Goal: Task Accomplishment & Management: Use online tool/utility

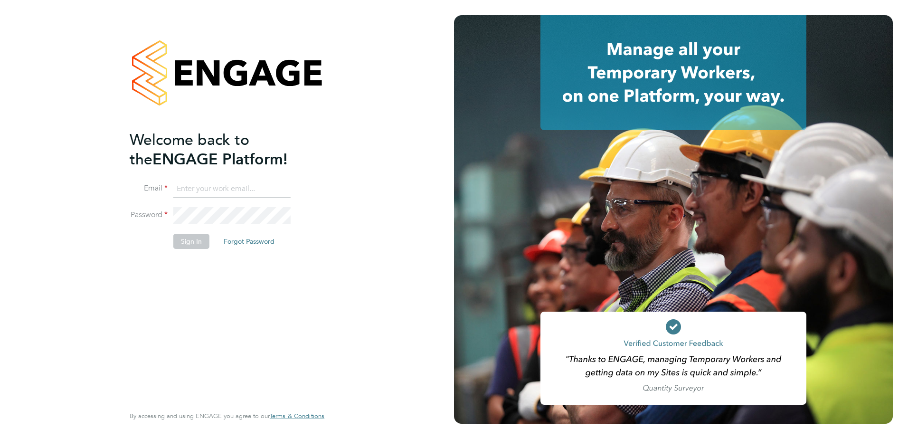
type input "[PERSON_NAME][EMAIL_ADDRESS][PERSON_NAME][DOMAIN_NAME]"
click at [185, 243] on button "Sign In" at bounding box center [191, 241] width 36 height 15
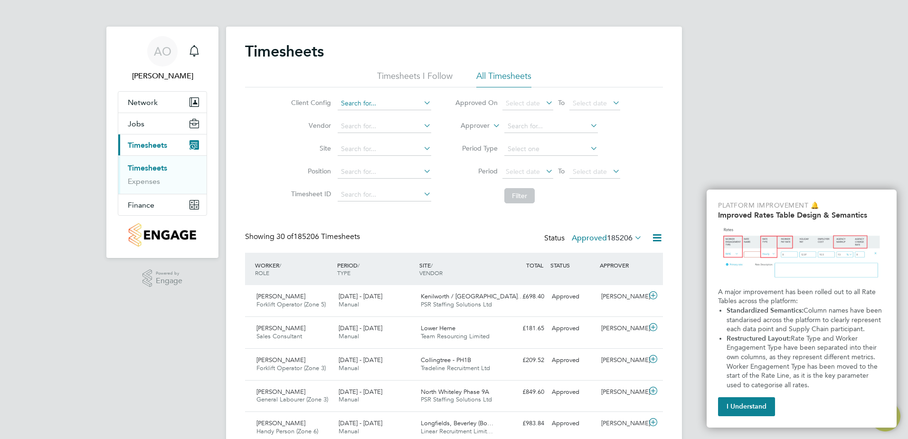
click at [394, 102] on input at bounding box center [385, 103] width 94 height 13
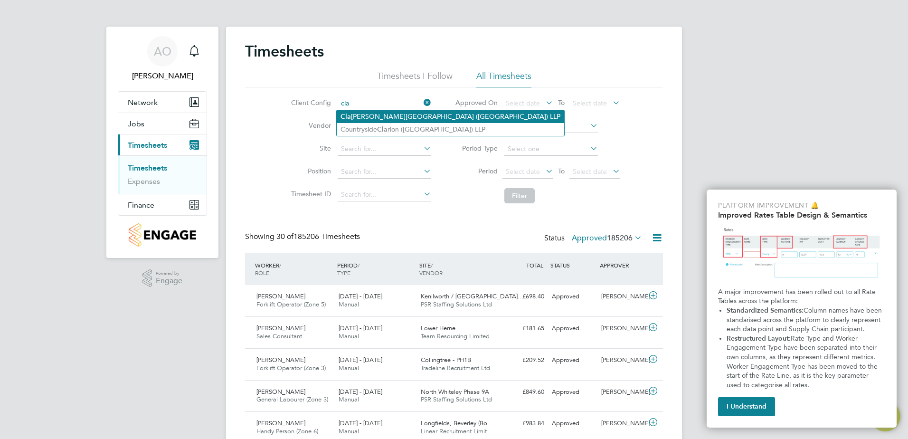
click at [411, 117] on li "Cla pham Park (Metropolitan Countryside) LLP" at bounding box center [450, 116] width 227 height 13
type input "Clapham Park (Metropolitan Countryside) LLP"
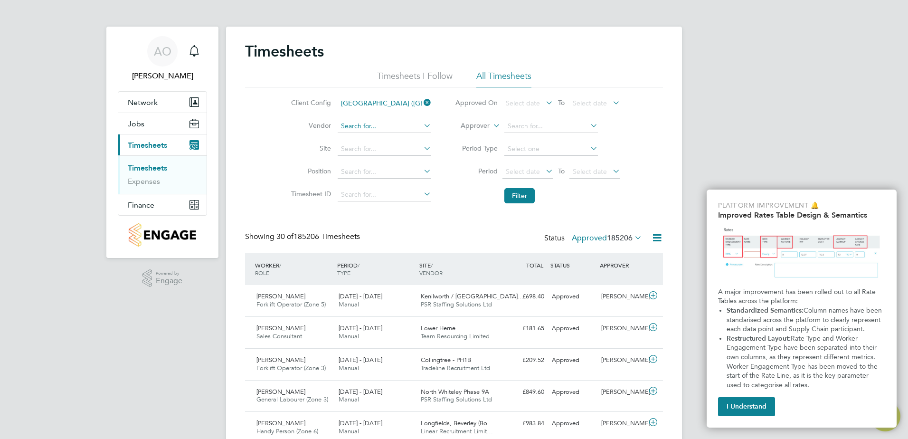
click at [388, 126] on input at bounding box center [385, 126] width 94 height 13
click at [381, 137] on li "JJ K Personnel Limited" at bounding box center [384, 139] width 94 height 13
type input "JJK Personnel Limited"
click at [377, 151] on input at bounding box center [385, 148] width 94 height 13
type input "c"
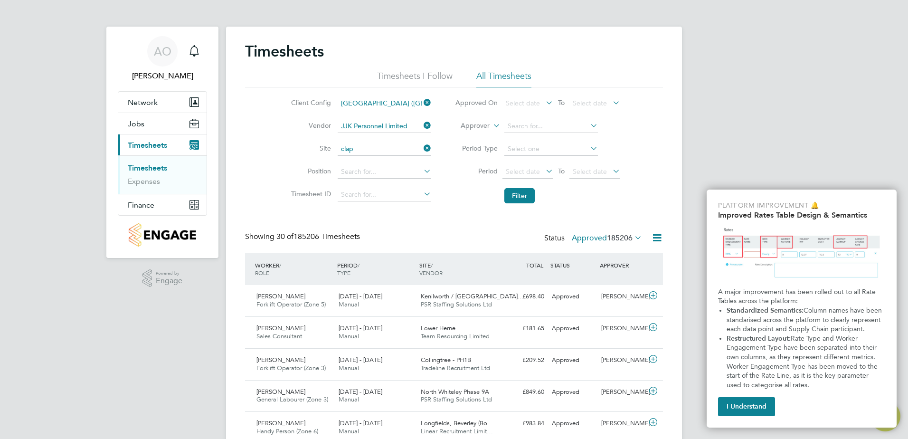
click at [377, 172] on li "Clap ham Park C01" at bounding box center [384, 175] width 94 height 13
type input "Clapham Park C01"
click at [414, 173] on input at bounding box center [385, 171] width 94 height 13
click at [378, 184] on li "Logi stics Manager" at bounding box center [384, 185] width 94 height 13
type input "Logistics Manager"
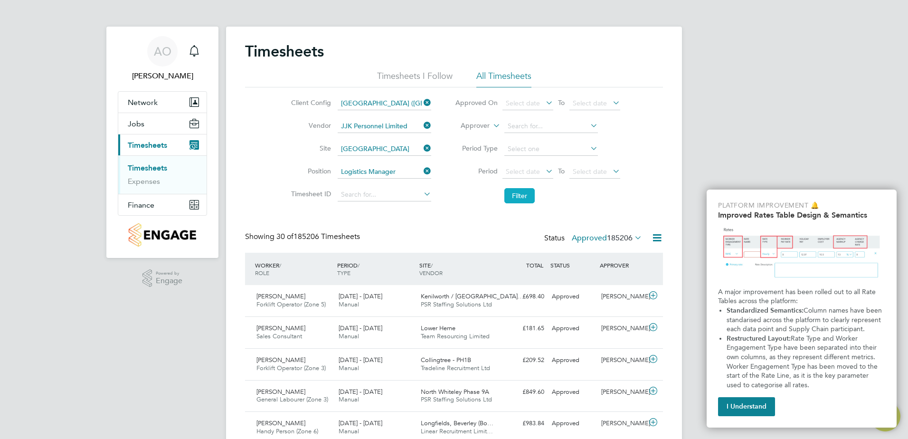
click at [516, 197] on button "Filter" at bounding box center [519, 195] width 30 height 15
click at [569, 149] on input at bounding box center [551, 148] width 94 height 13
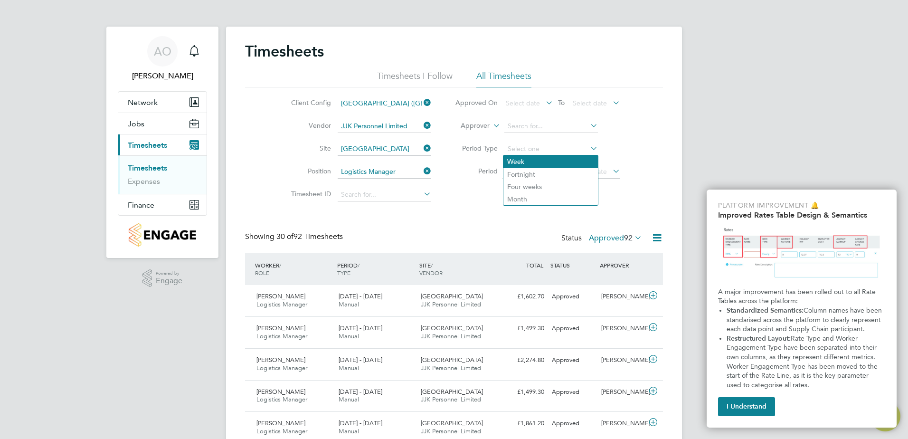
click at [526, 160] on li "Week" at bounding box center [550, 161] width 94 height 12
type input "Week"
click at [519, 194] on button "Filter" at bounding box center [519, 195] width 30 height 15
click at [544, 104] on icon at bounding box center [544, 102] width 0 height 13
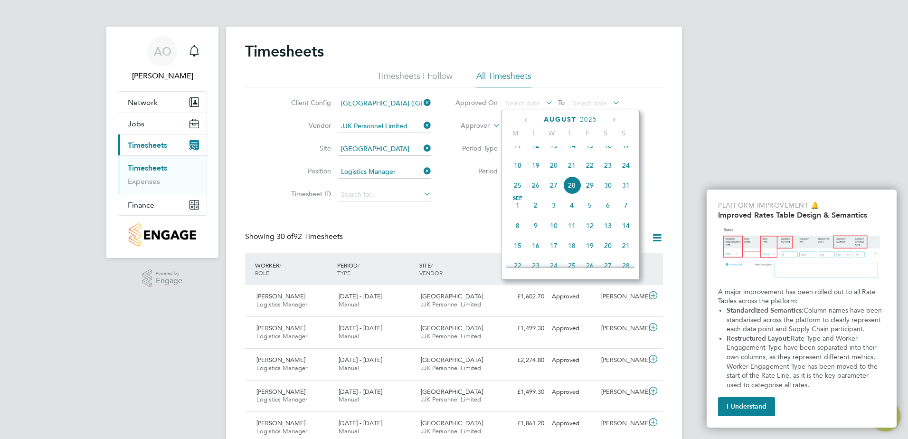
click at [517, 174] on span "18" at bounding box center [518, 165] width 18 height 18
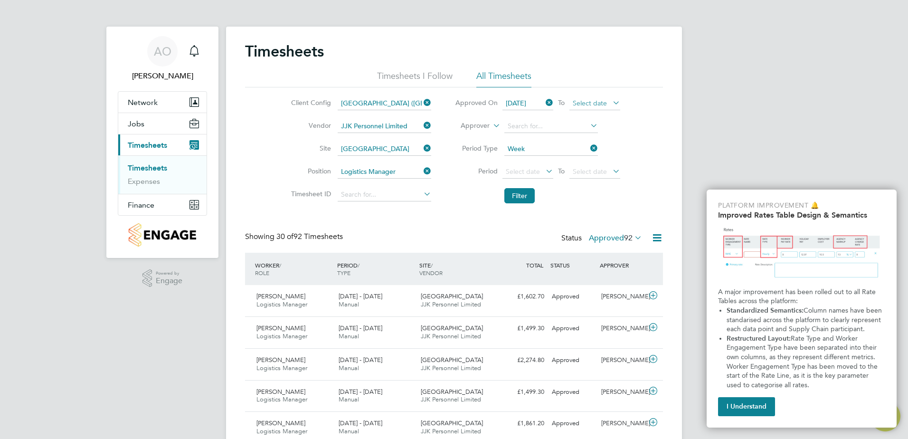
click at [609, 99] on span "Select date" at bounding box center [594, 103] width 51 height 13
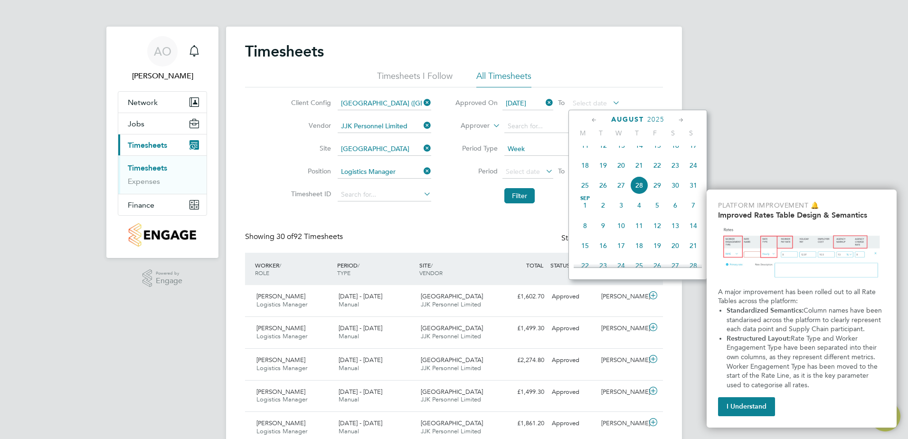
click at [693, 173] on span "24" at bounding box center [693, 165] width 18 height 18
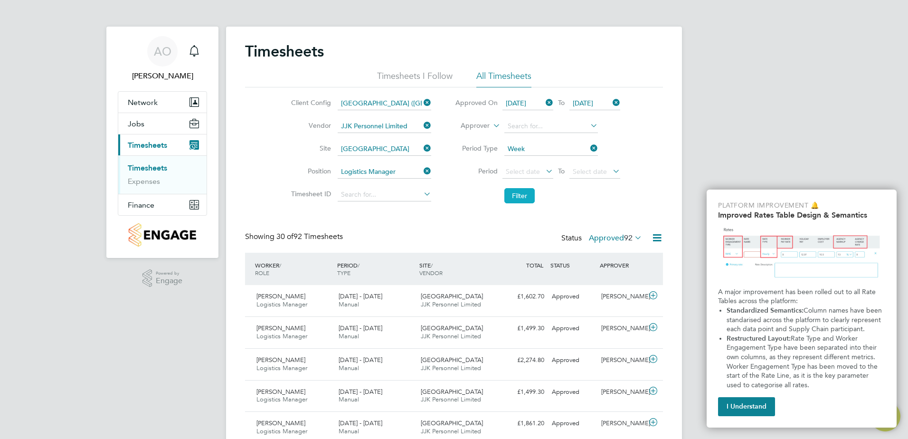
click at [522, 197] on button "Filter" at bounding box center [519, 195] width 30 height 15
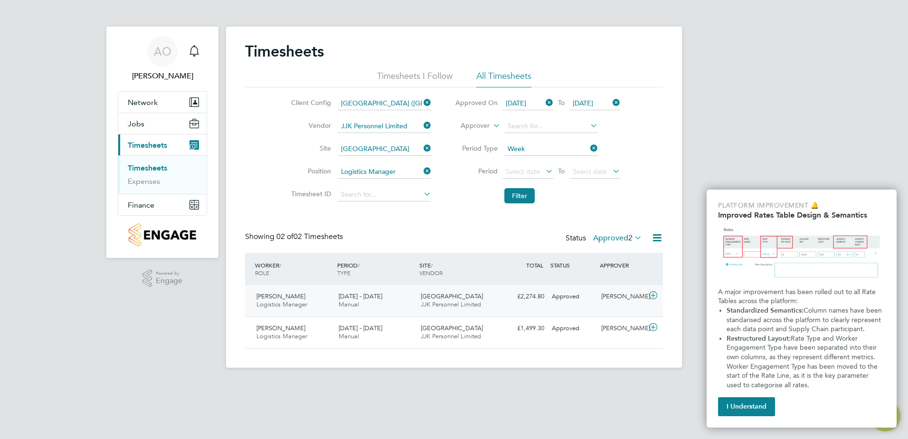
click at [649, 294] on icon at bounding box center [653, 296] width 12 height 8
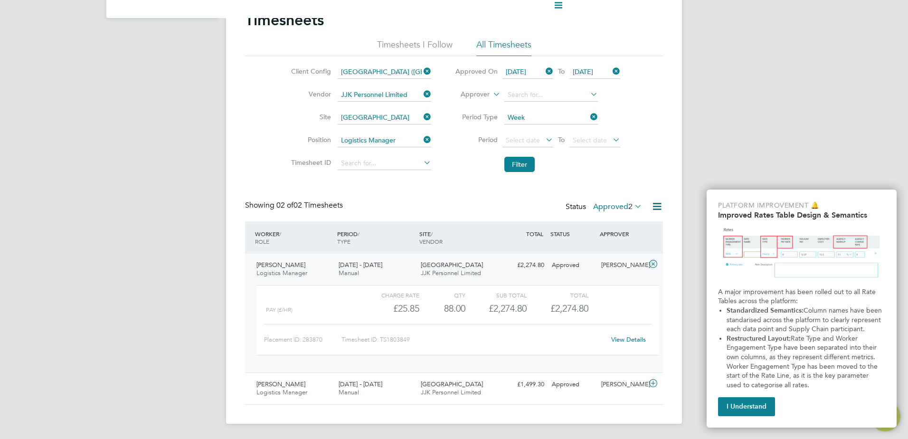
click at [447, 308] on div "88.00" at bounding box center [442, 309] width 46 height 16
click at [450, 307] on div "88.00" at bounding box center [442, 309] width 46 height 16
click at [449, 308] on div "88.00" at bounding box center [442, 309] width 46 height 16
click at [452, 309] on div "88.00" at bounding box center [442, 309] width 46 height 16
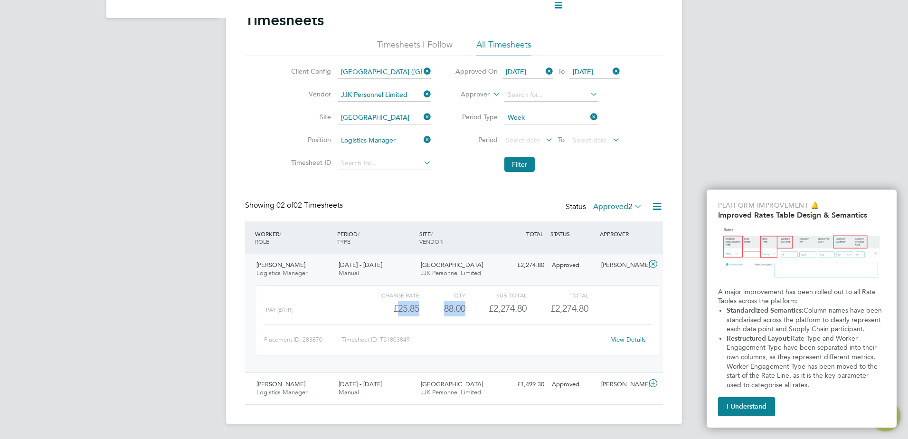
click at [453, 309] on div "88.00" at bounding box center [442, 309] width 46 height 16
drag, startPoint x: 453, startPoint y: 309, endPoint x: 446, endPoint y: 311, distance: 7.7
click at [446, 311] on div "88.00" at bounding box center [442, 309] width 46 height 16
click at [616, 338] on link "View Details" at bounding box center [628, 339] width 35 height 8
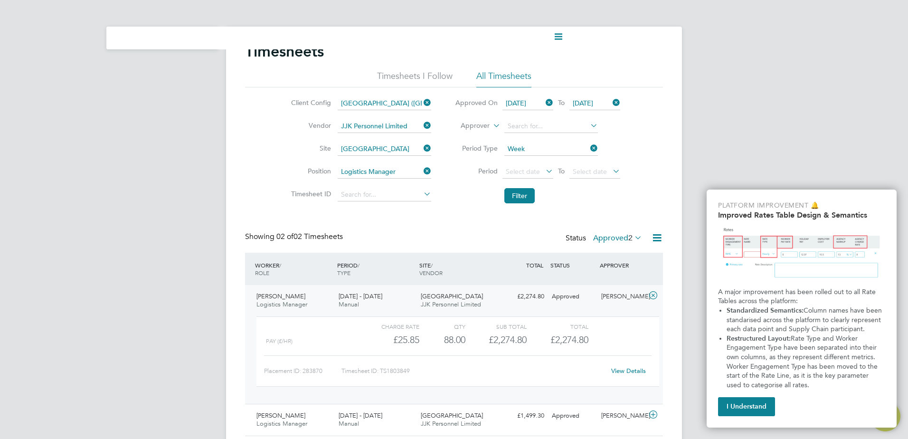
click at [611, 102] on icon at bounding box center [611, 102] width 0 height 13
click at [544, 102] on icon at bounding box center [544, 102] width 0 height 13
click at [611, 103] on icon at bounding box center [611, 102] width 0 height 13
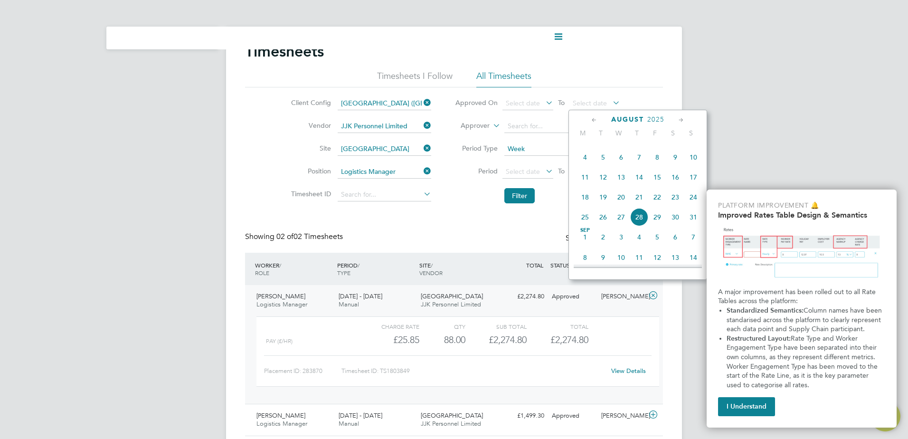
scroll to position [322, 0]
click at [695, 178] on span "10" at bounding box center [693, 173] width 18 height 18
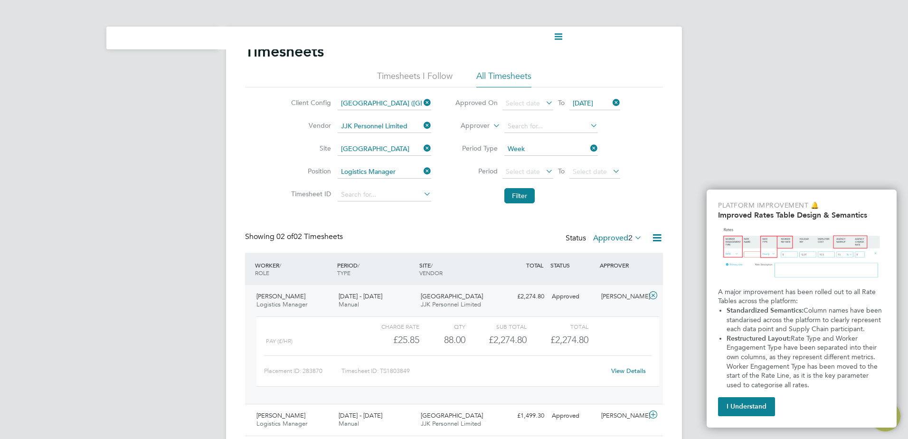
click at [544, 103] on icon at bounding box center [544, 102] width 0 height 13
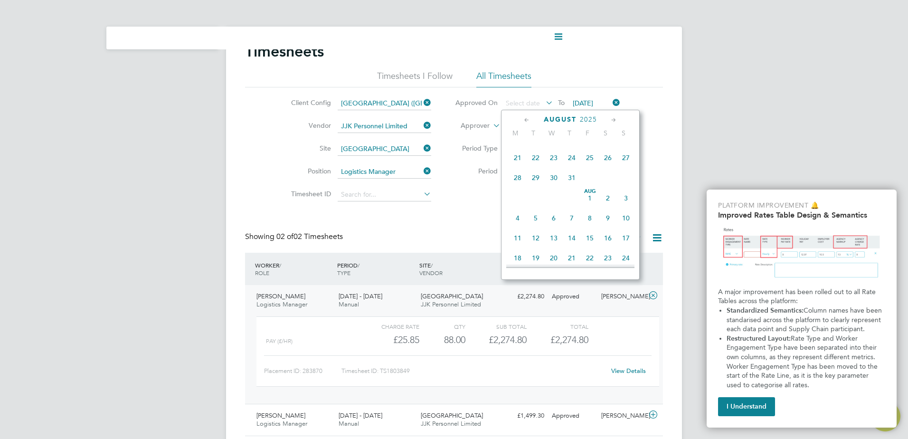
scroll to position [275, 0]
click at [521, 189] on span "28" at bounding box center [518, 180] width 18 height 18
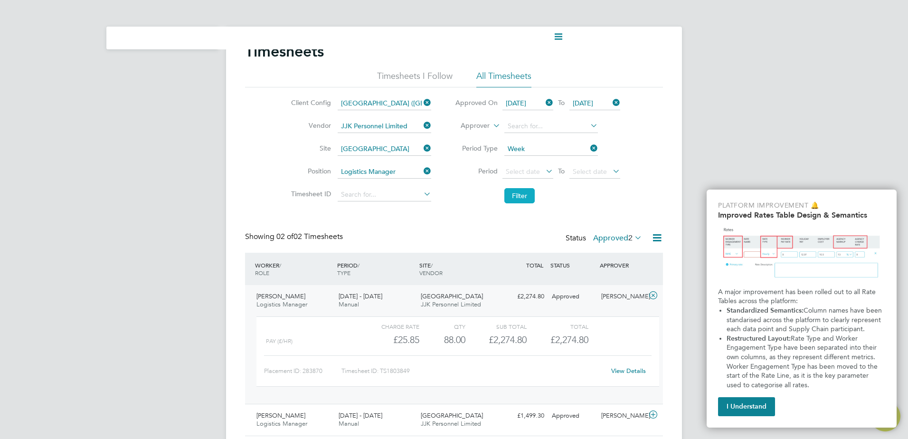
click at [523, 193] on button "Filter" at bounding box center [519, 195] width 30 height 15
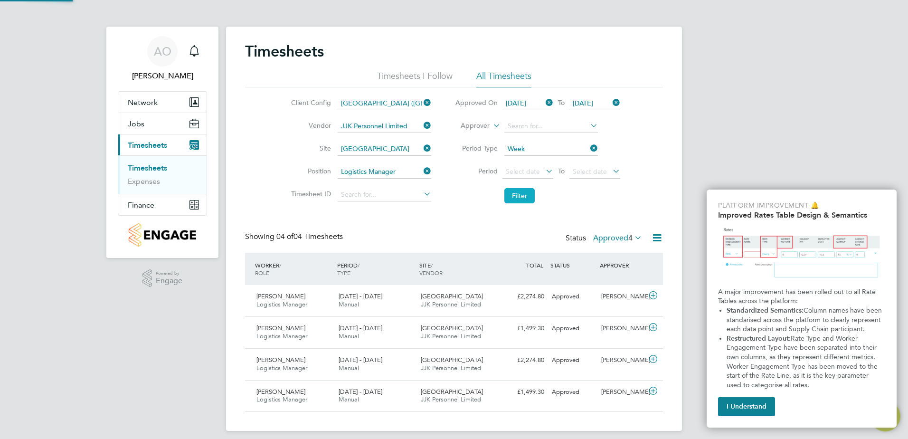
scroll to position [24, 83]
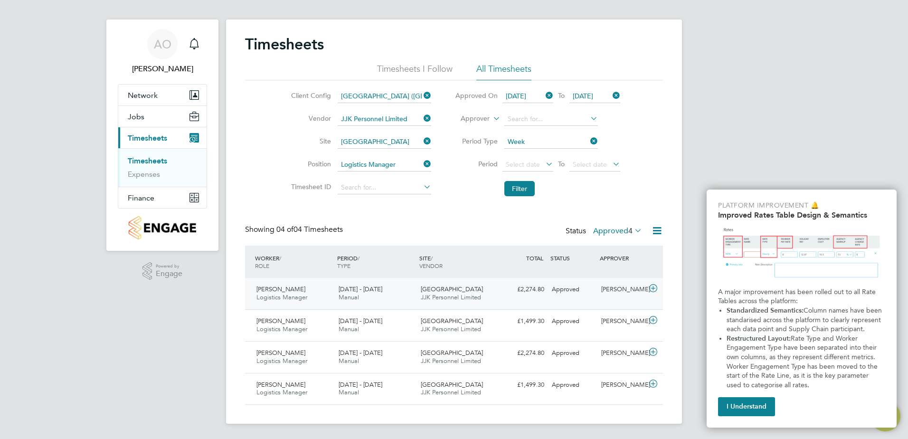
click at [440, 293] on div "Clapham Park C01 JJK Personnel Limited" at bounding box center [458, 294] width 82 height 24
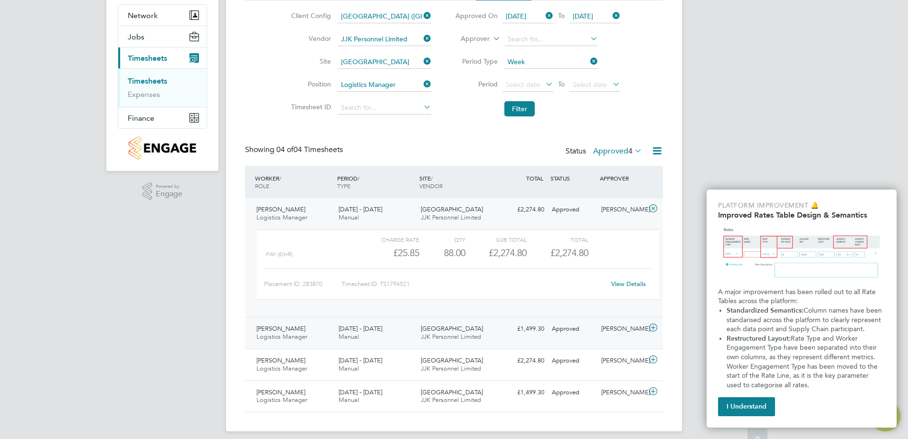
scroll to position [94, 0]
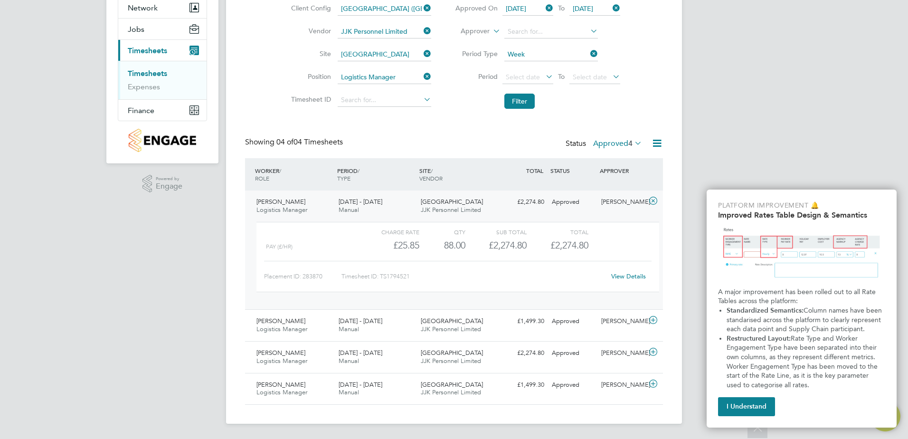
click at [631, 274] on link "View Details" at bounding box center [628, 276] width 35 height 8
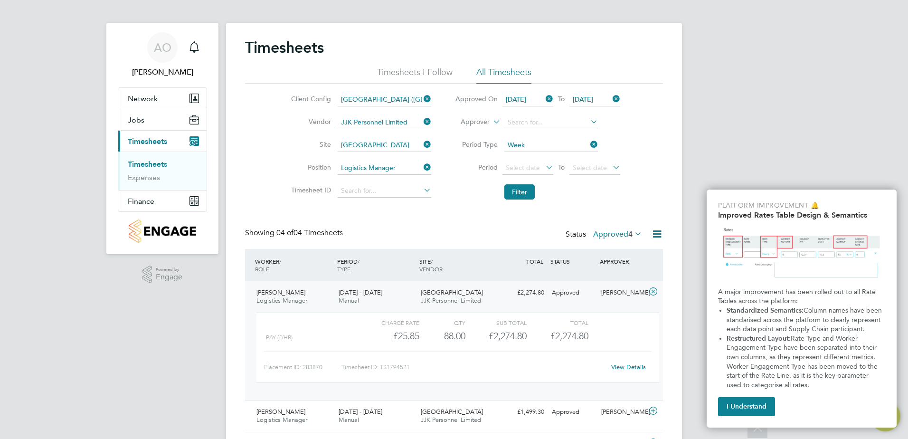
scroll to position [0, 0]
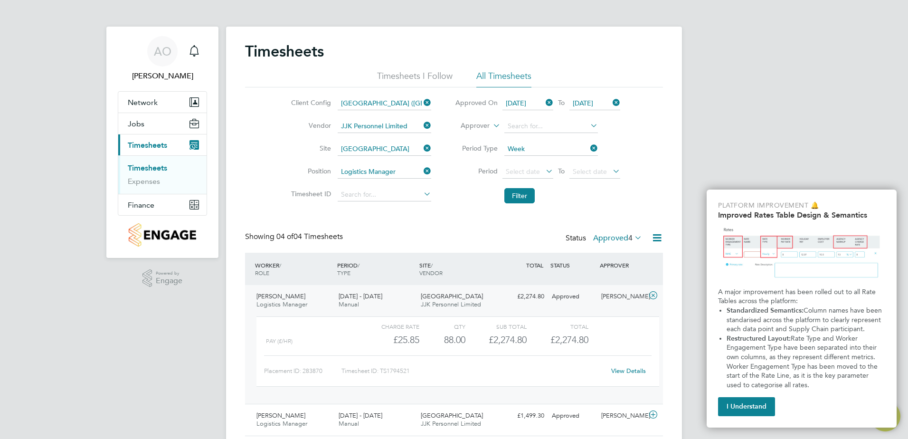
click at [544, 103] on icon at bounding box center [544, 102] width 0 height 13
click at [611, 101] on icon at bounding box center [611, 102] width 0 height 13
click at [588, 146] on icon at bounding box center [588, 147] width 0 height 13
click at [588, 149] on icon at bounding box center [588, 147] width 0 height 13
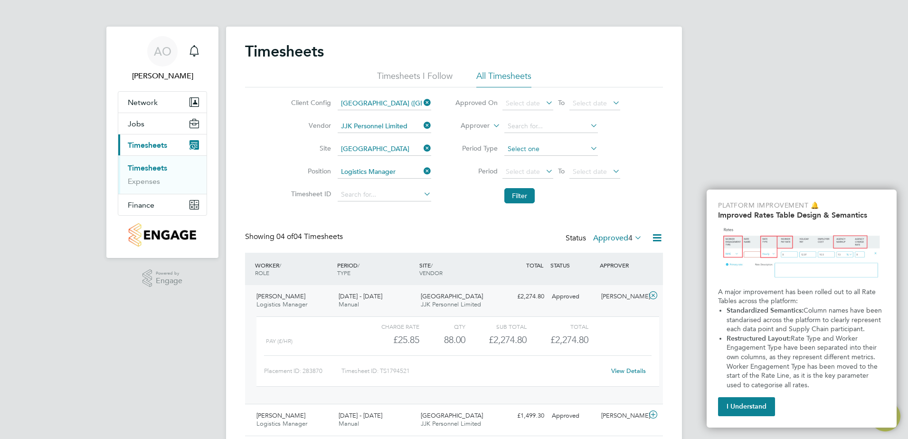
click at [526, 149] on input at bounding box center [551, 148] width 94 height 13
click at [522, 158] on li "Week" at bounding box center [550, 162] width 94 height 12
type input "Week"
click at [541, 171] on span "Select date" at bounding box center [527, 172] width 51 height 13
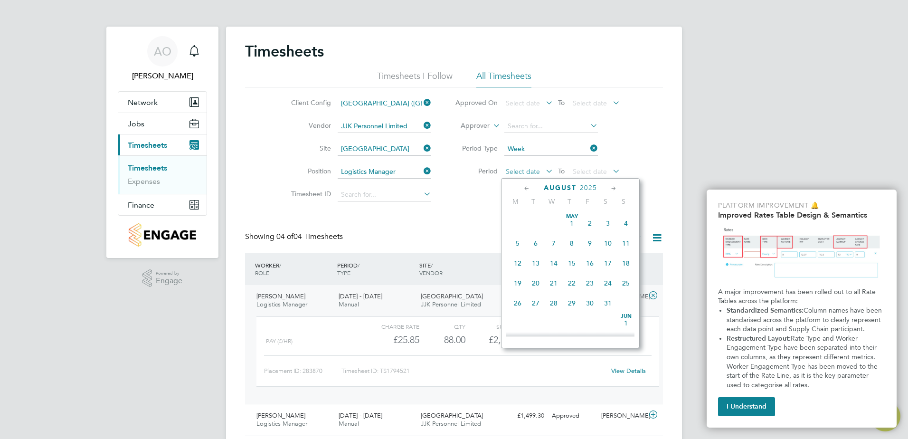
scroll to position [370, 0]
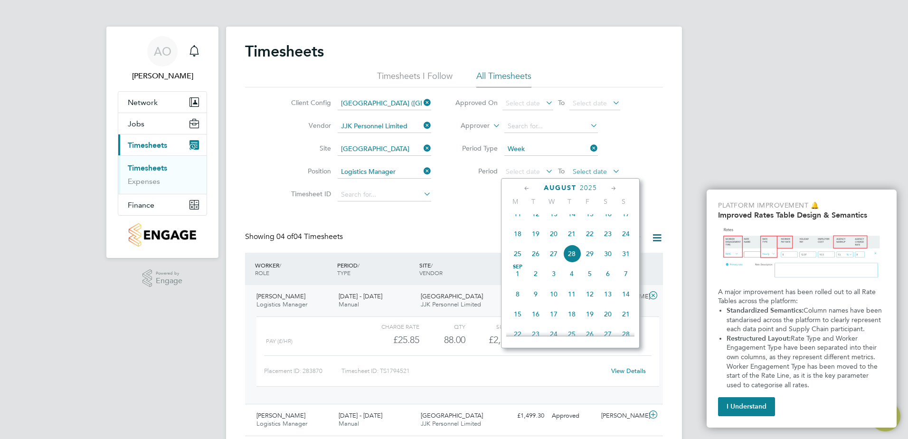
click at [592, 168] on span "Select date" at bounding box center [590, 171] width 34 height 9
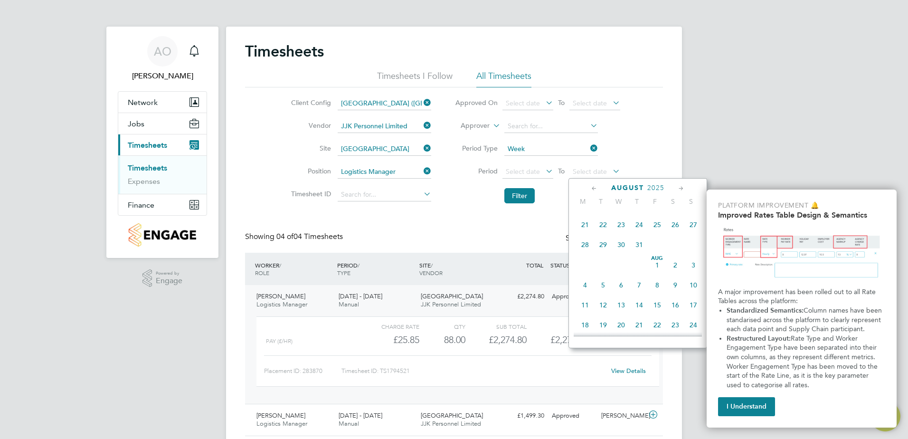
scroll to position [275, 0]
click at [691, 293] on span "10" at bounding box center [693, 289] width 18 height 18
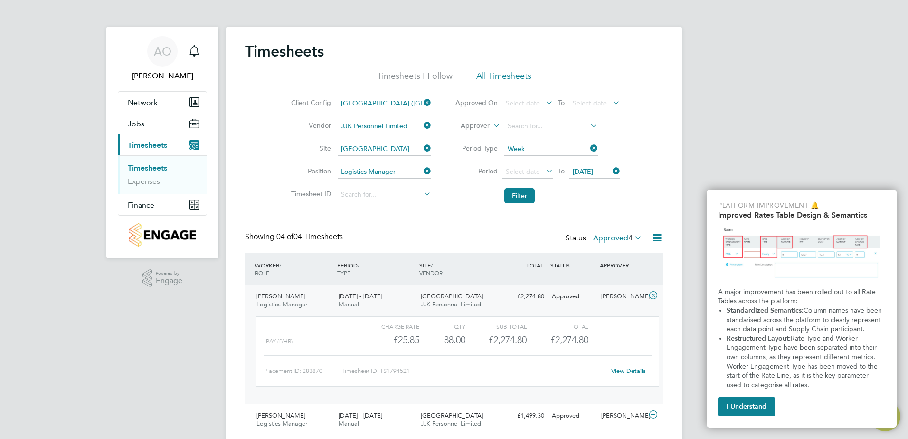
click at [544, 172] on icon at bounding box center [544, 170] width 0 height 13
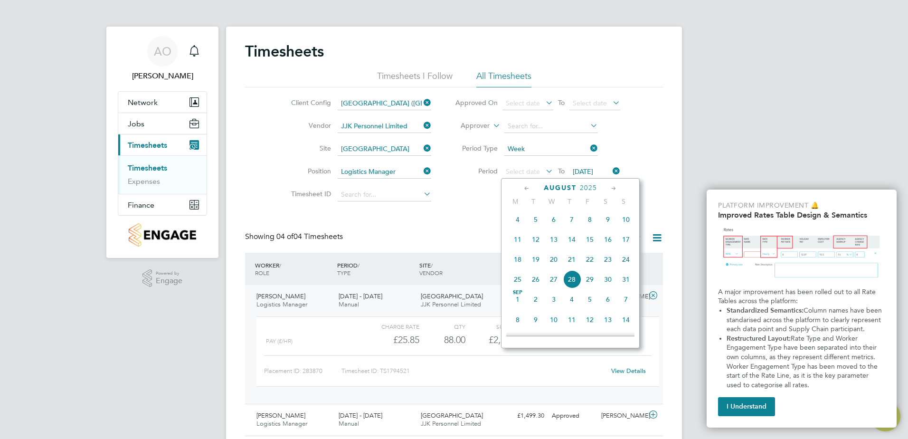
scroll to position [322, 0]
click at [517, 247] on span "4" at bounding box center [518, 241] width 18 height 18
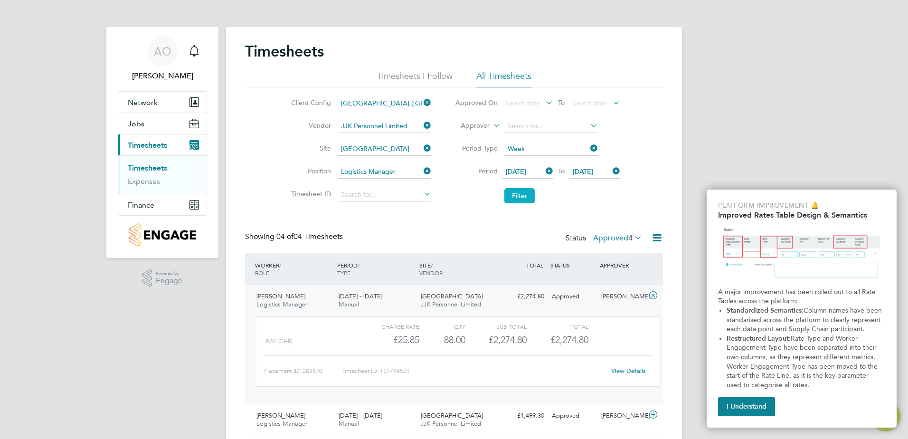
click at [517, 195] on button "Filter" at bounding box center [519, 195] width 30 height 15
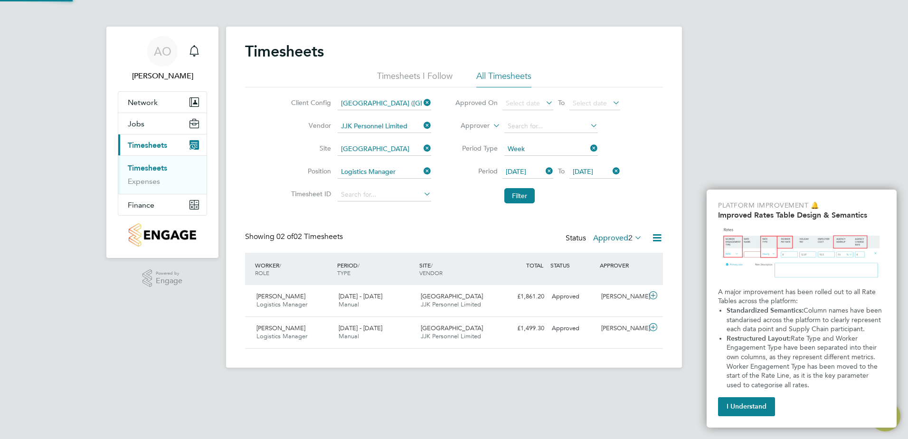
scroll to position [24, 83]
click at [457, 301] on span "JJK Personnel Limited" at bounding box center [451, 304] width 60 height 8
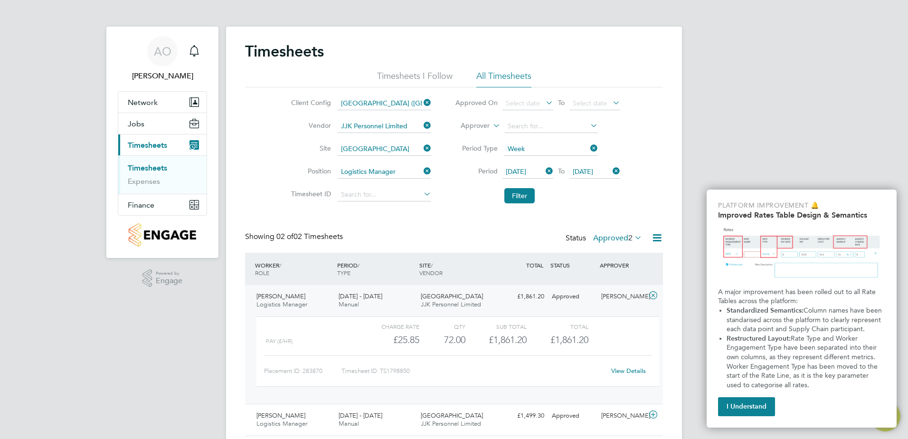
scroll to position [31, 0]
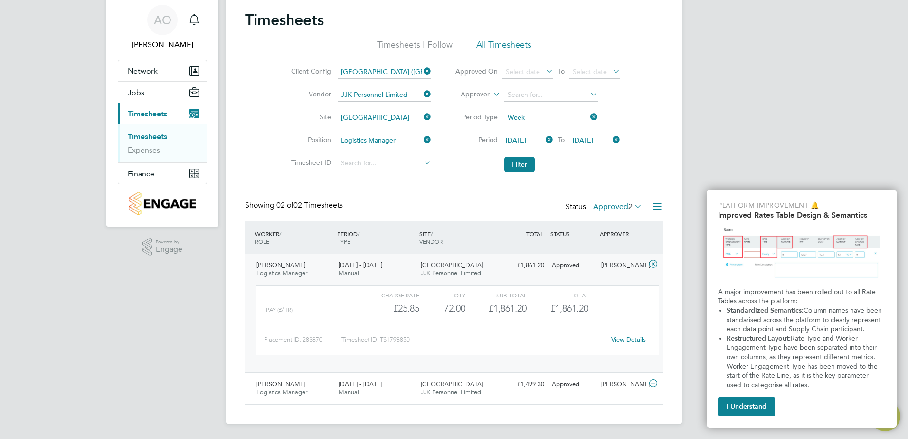
click at [619, 340] on link "View Details" at bounding box center [628, 339] width 35 height 8
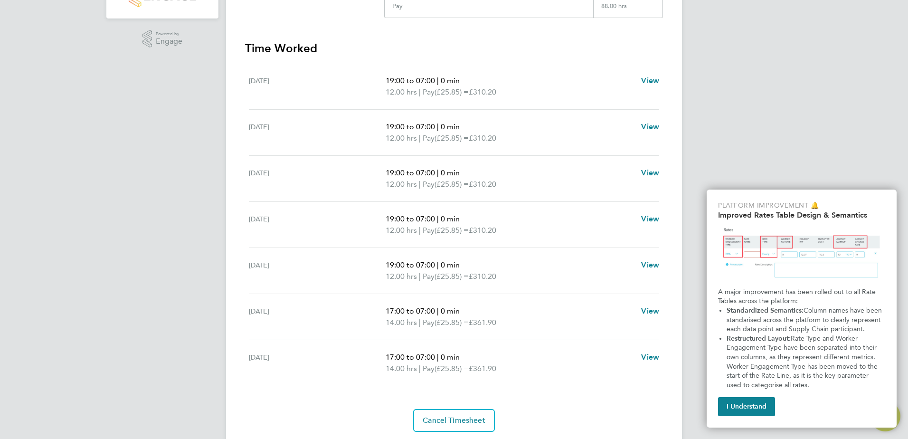
scroll to position [223, 0]
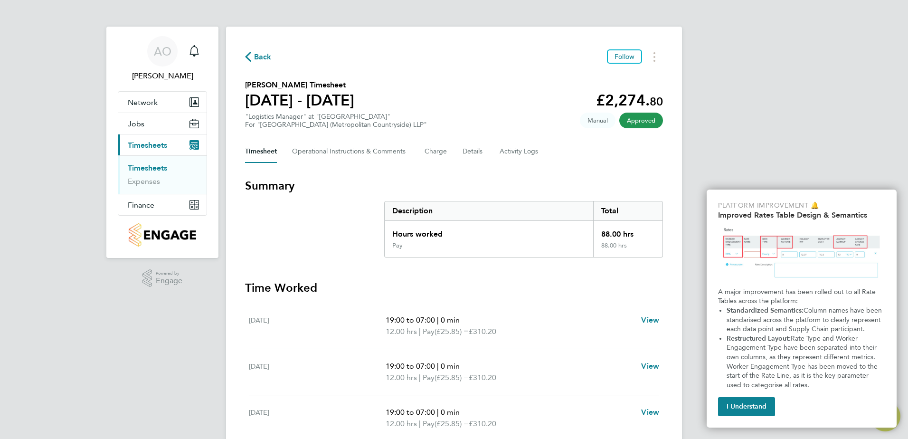
scroll to position [47, 0]
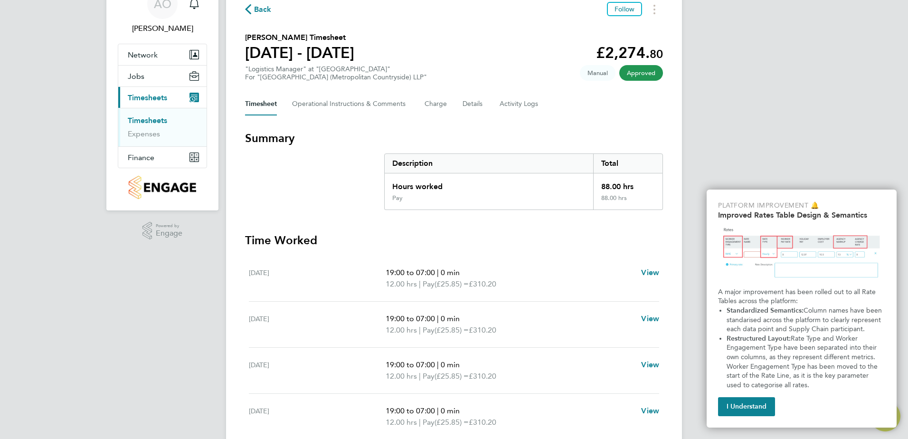
click at [765, 348] on span "Rate Type and Worker Engagement Type have been separated into their own columns…" at bounding box center [802, 361] width 153 height 55
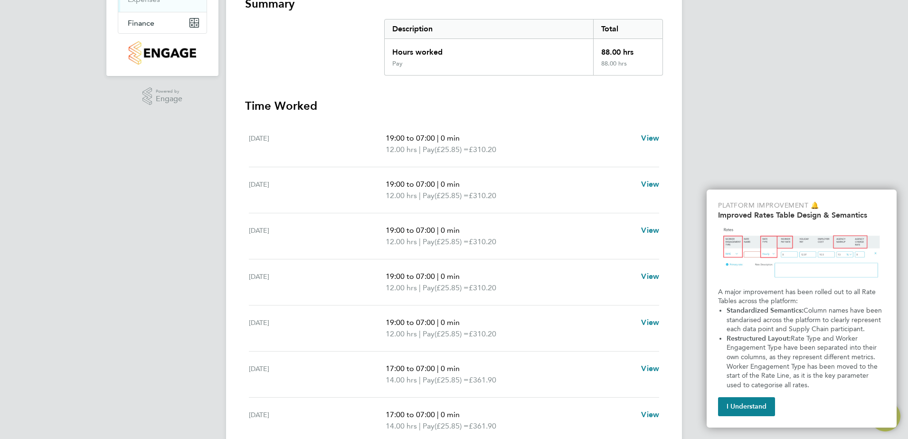
scroll to position [237, 0]
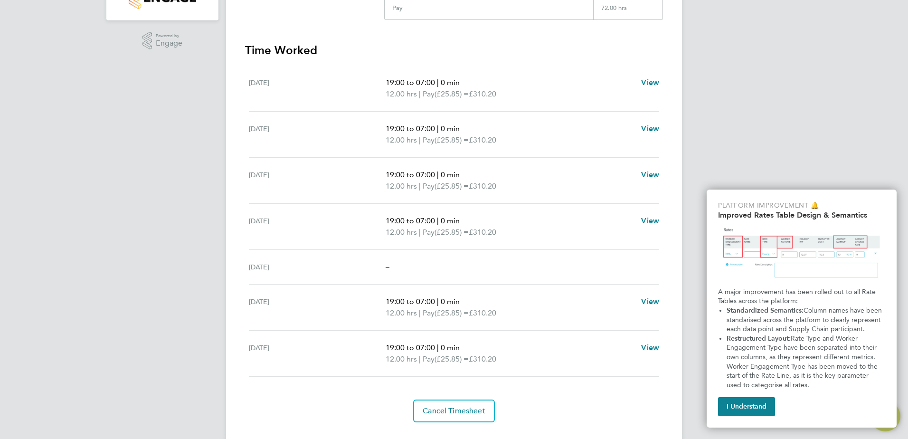
scroll to position [259, 0]
